Goal: Obtain resource: Obtain resource

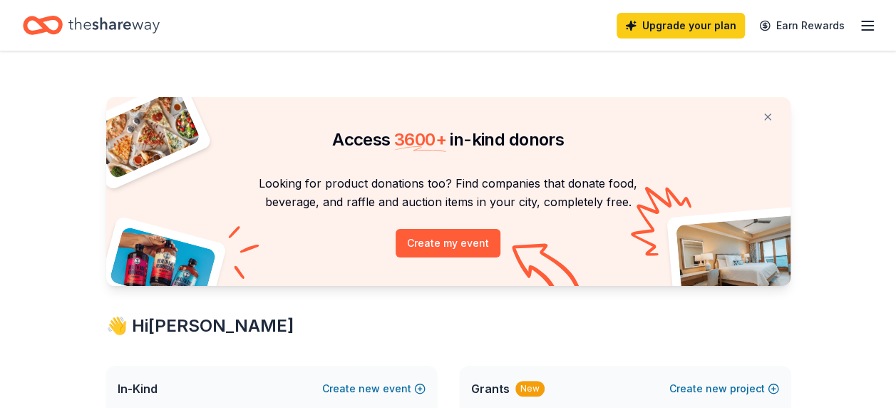
click at [865, 26] on line "button" at bounding box center [867, 26] width 11 height 0
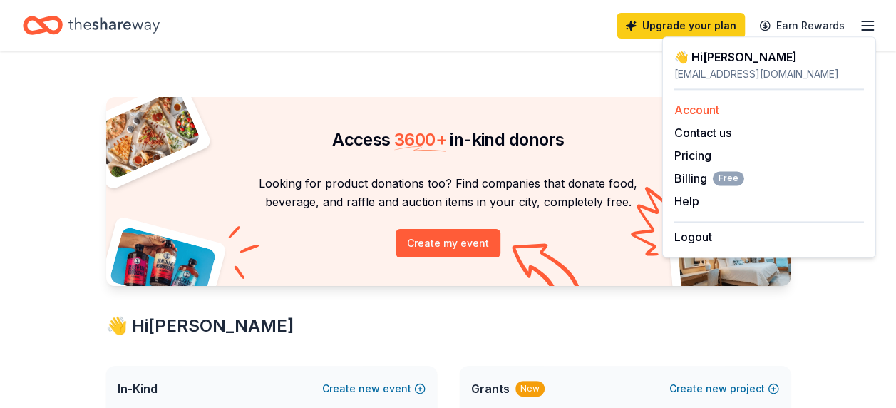
click at [705, 113] on link "Account" at bounding box center [696, 110] width 45 height 14
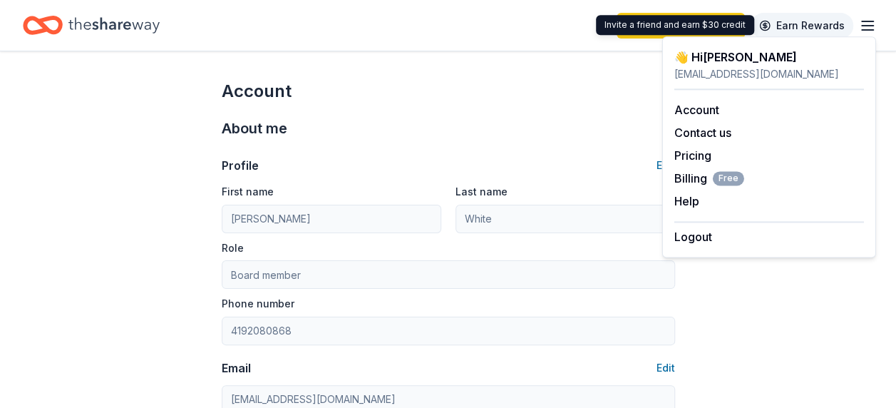
click at [790, 21] on link "Earn Rewards" at bounding box center [801, 26] width 103 height 26
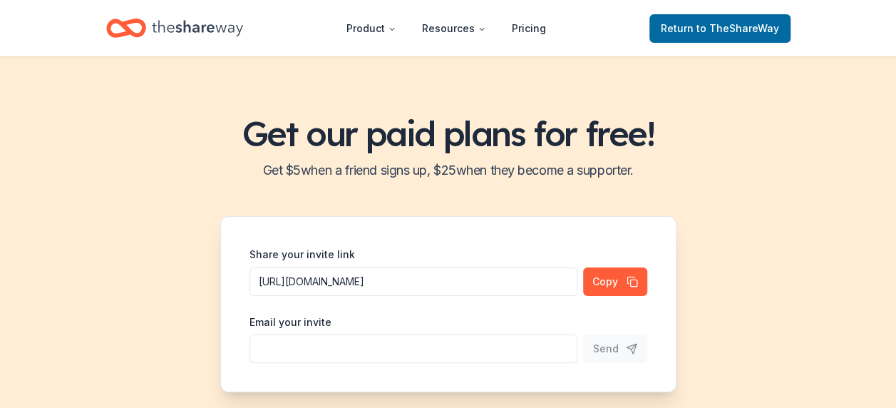
click at [63, 27] on header "Product Resources Pricing Return to TheShareWay" at bounding box center [448, 28] width 896 height 56
click at [198, 24] on icon "Home" at bounding box center [197, 28] width 91 height 29
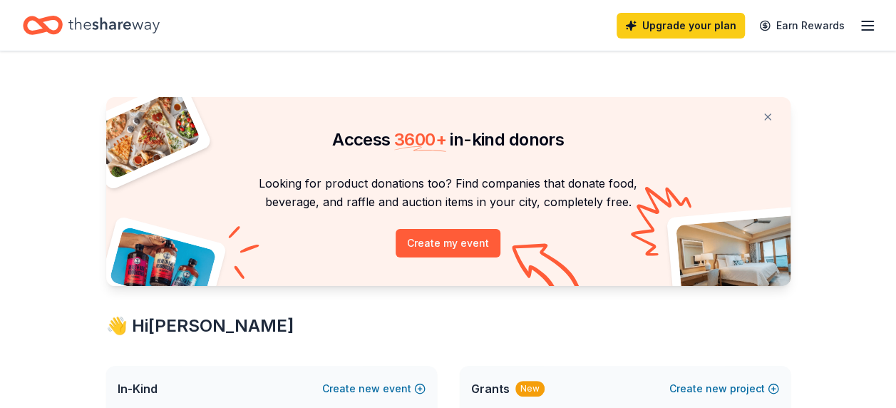
drag, startPoint x: 893, startPoint y: 53, endPoint x: 908, endPoint y: 112, distance: 60.3
click at [895, 112] on html "Upgrade your plan Earn Rewards Access 3600 + in-kind donors Looking for product…" at bounding box center [448, 204] width 896 height 408
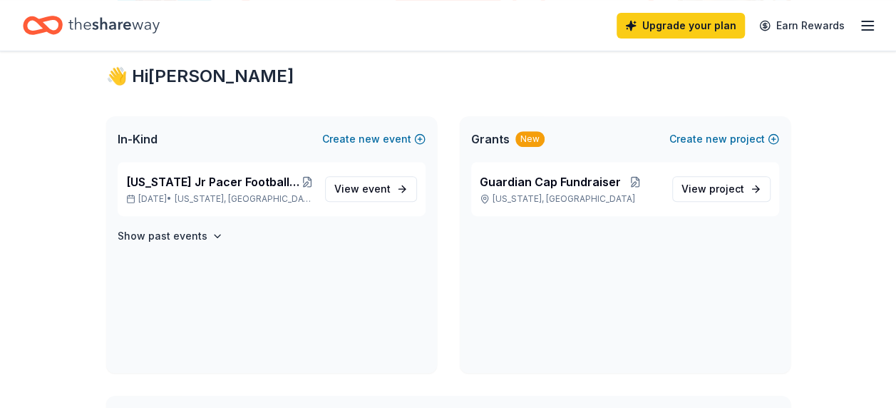
scroll to position [252, 0]
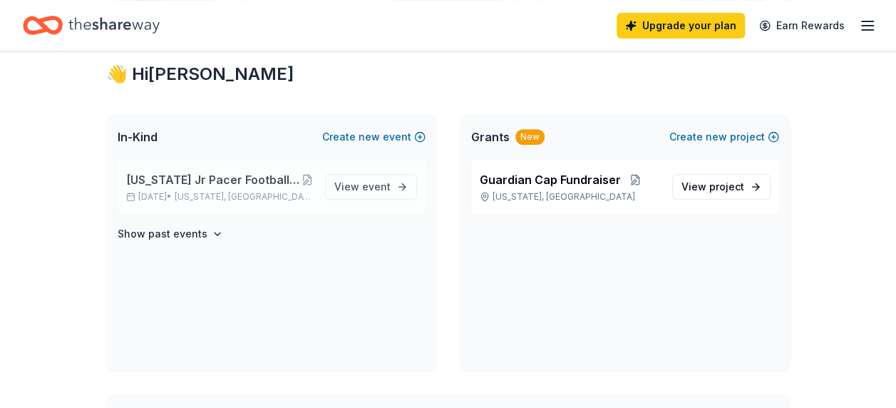
click at [218, 181] on span "[US_STATE] Jr Pacer Football and Cheer Spaghetti Dinner Raffle Fundraiser" at bounding box center [213, 179] width 175 height 17
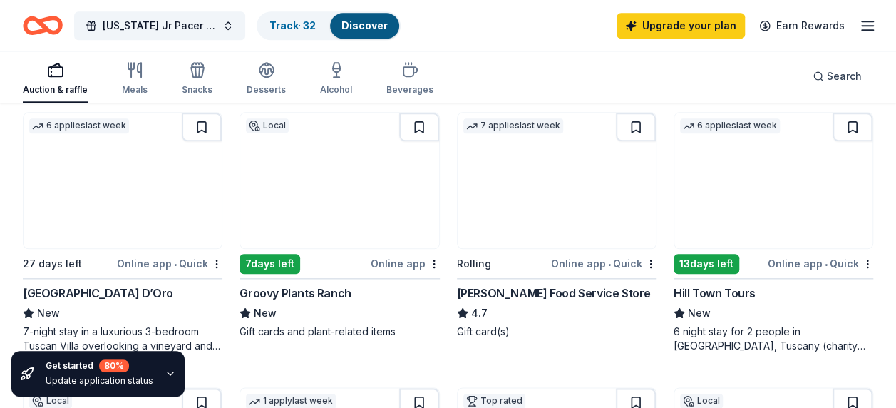
scroll to position [712, 0]
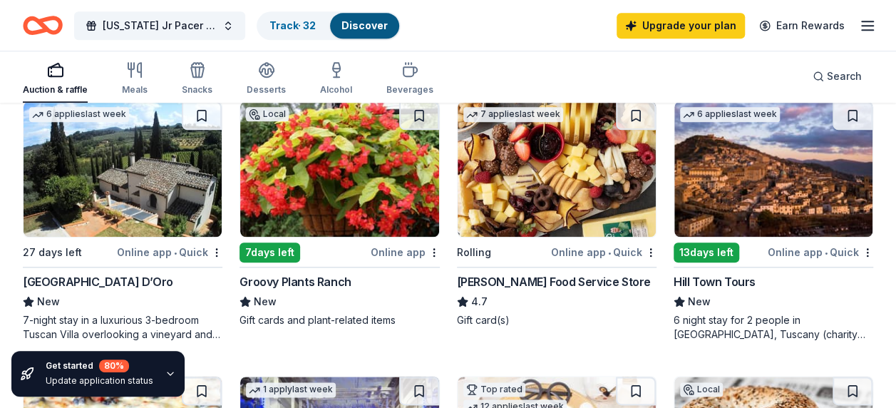
click at [133, 212] on img at bounding box center [123, 168] width 198 height 135
drag, startPoint x: 894, startPoint y: 167, endPoint x: 901, endPoint y: 181, distance: 15.9
click at [341, 170] on img at bounding box center [339, 168] width 198 height 135
click at [579, 148] on img at bounding box center [556, 168] width 198 height 135
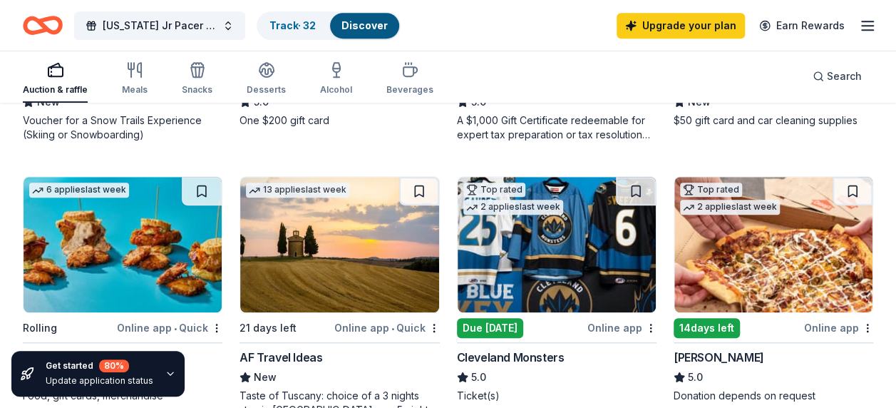
scroll to position [358, 0]
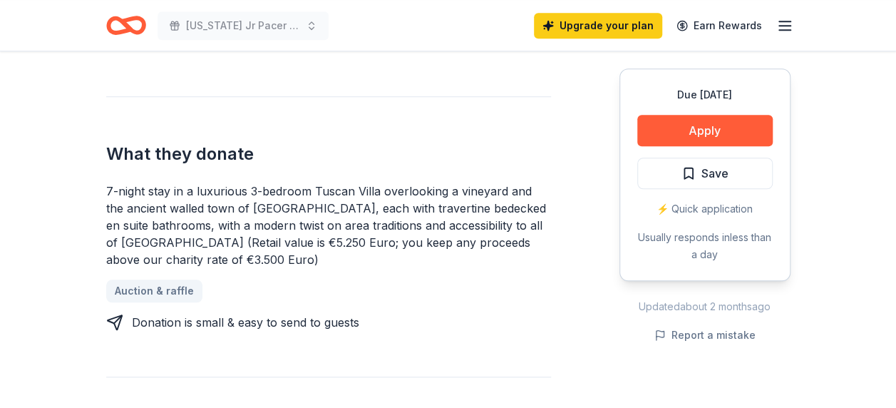
scroll to position [527, 0]
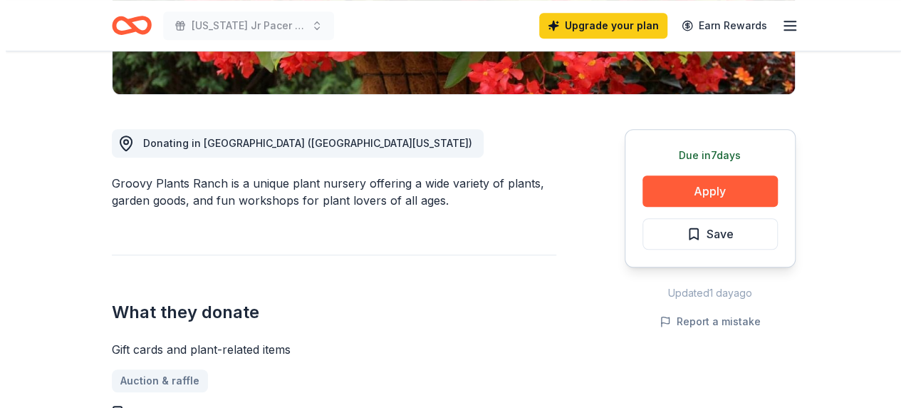
scroll to position [410, 0]
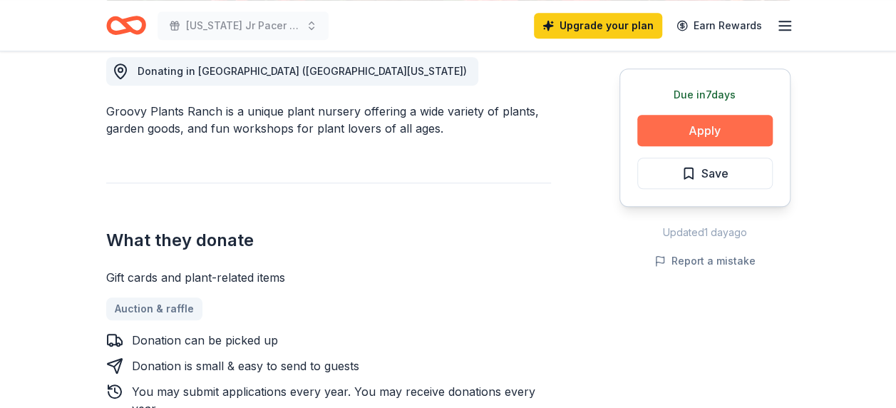
click at [721, 135] on button "Apply" at bounding box center [704, 130] width 135 height 31
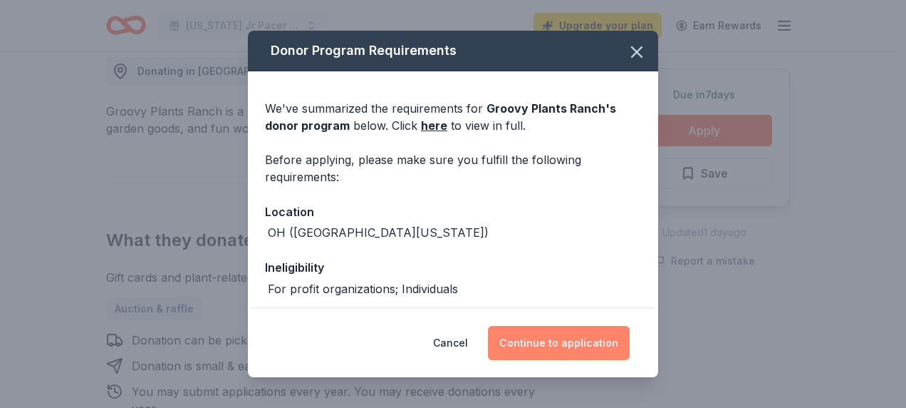
click at [536, 347] on button "Continue to application" at bounding box center [559, 343] width 142 height 34
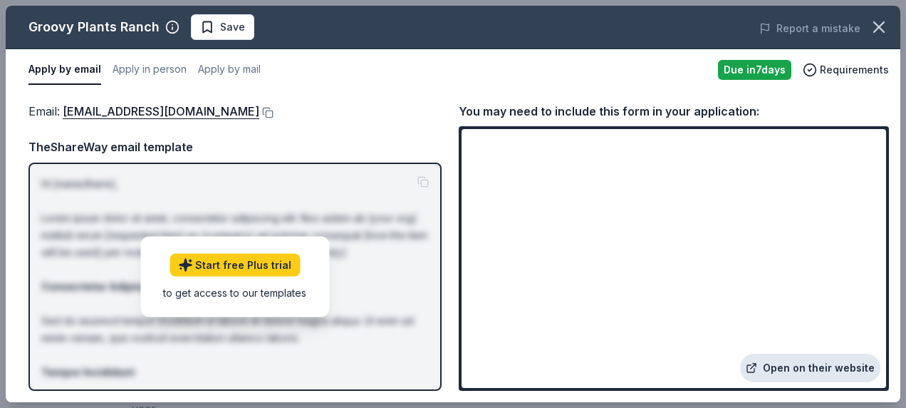
click at [785, 370] on link "Open on their website" at bounding box center [810, 367] width 140 height 29
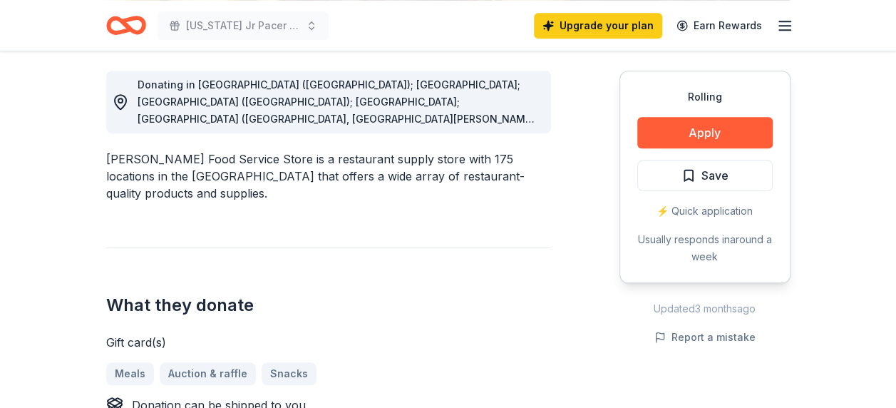
scroll to position [400, 0]
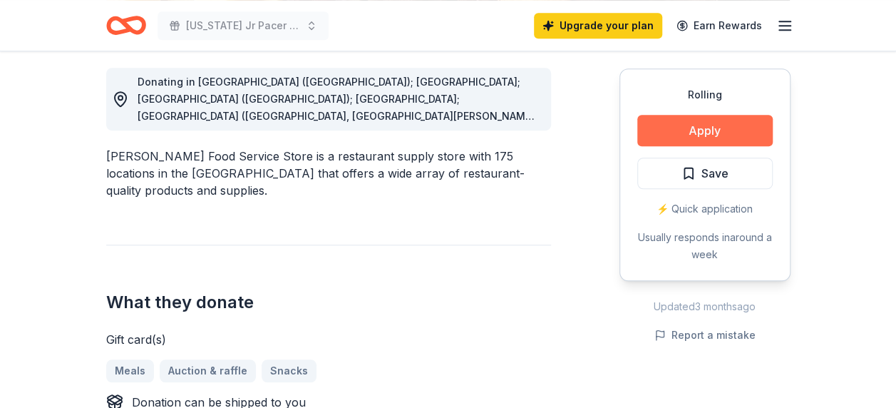
click at [669, 138] on button "Apply" at bounding box center [704, 130] width 135 height 31
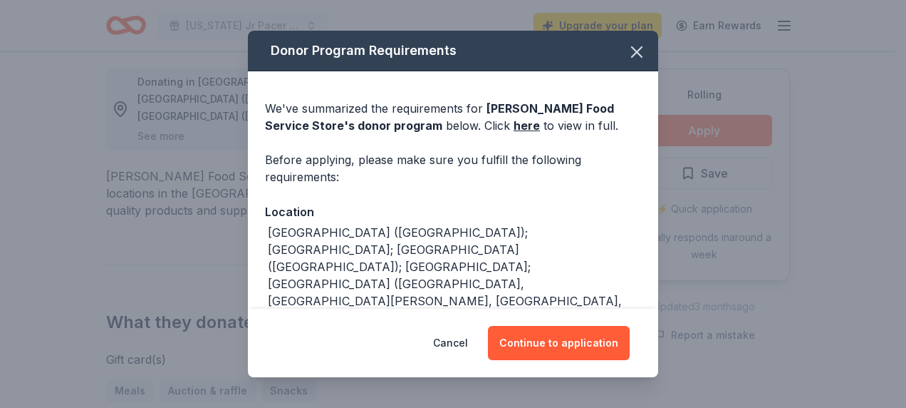
click at [669, 138] on div "Donor Program Requirements We've summarized the requirements for Gordon Food Se…" at bounding box center [453, 204] width 906 height 408
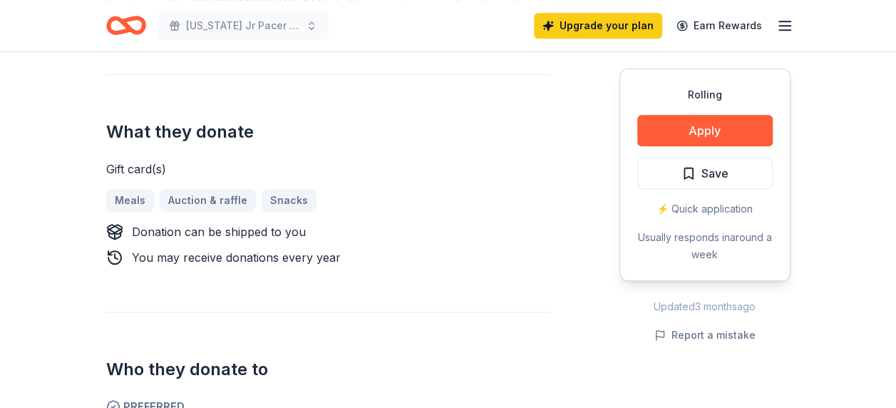
scroll to position [600, 0]
